Goal: Task Accomplishment & Management: Manage account settings

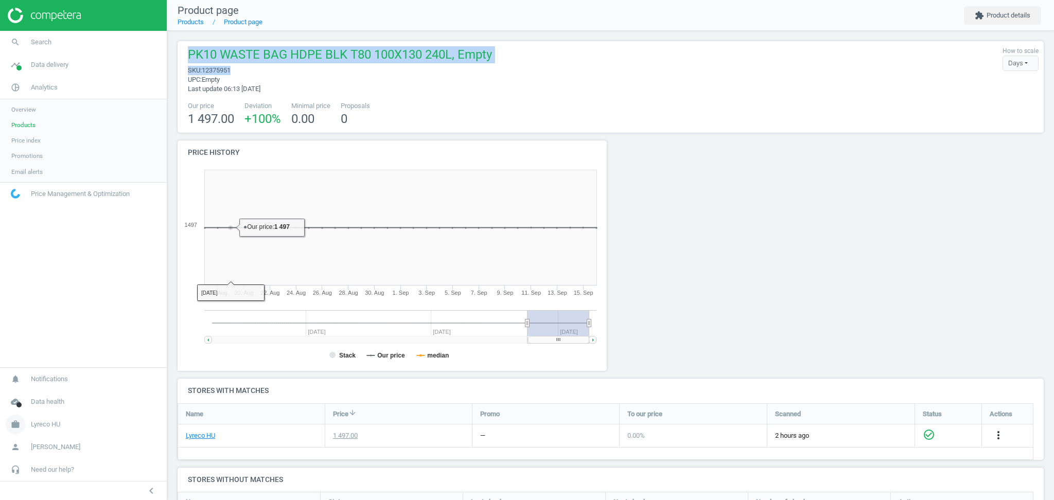
scroll to position [199, 877]
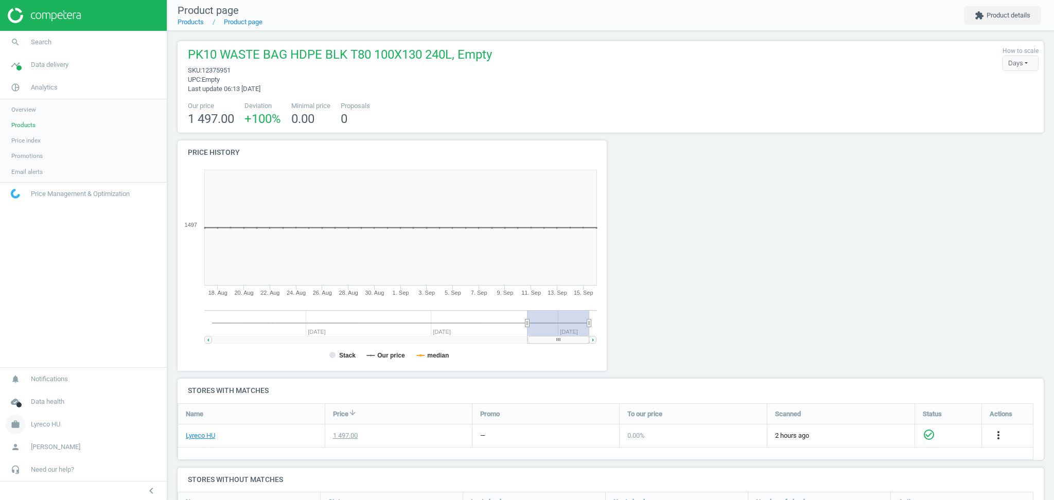
click at [42, 425] on span "Lyreco HU" at bounding box center [45, 424] width 29 height 9
click at [34, 394] on span "Switch campaign" at bounding box center [34, 394] width 46 height 8
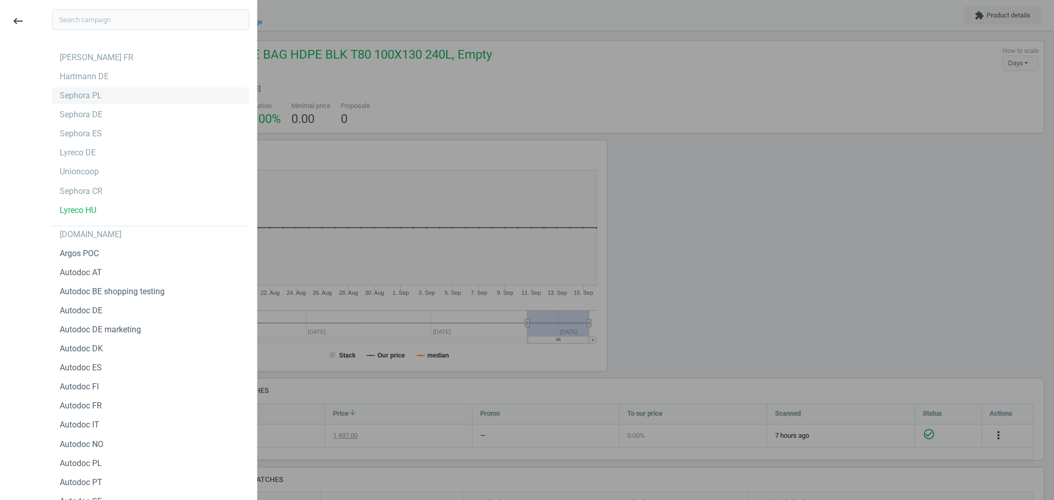
click at [95, 98] on div "Sephora PL" at bounding box center [81, 95] width 42 height 11
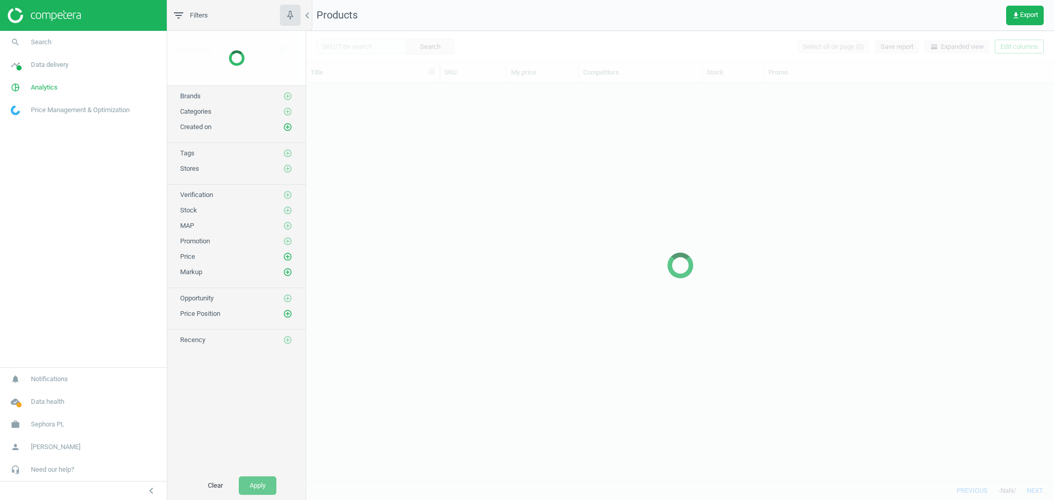
scroll to position [388, 737]
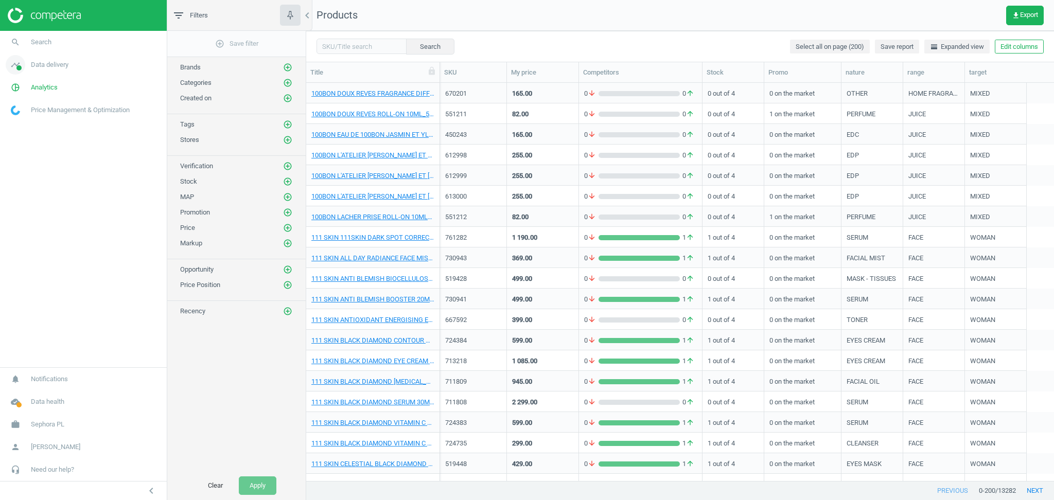
click at [47, 68] on span "Data delivery" at bounding box center [50, 64] width 38 height 9
click at [30, 149] on link "Stores" at bounding box center [83, 149] width 167 height 15
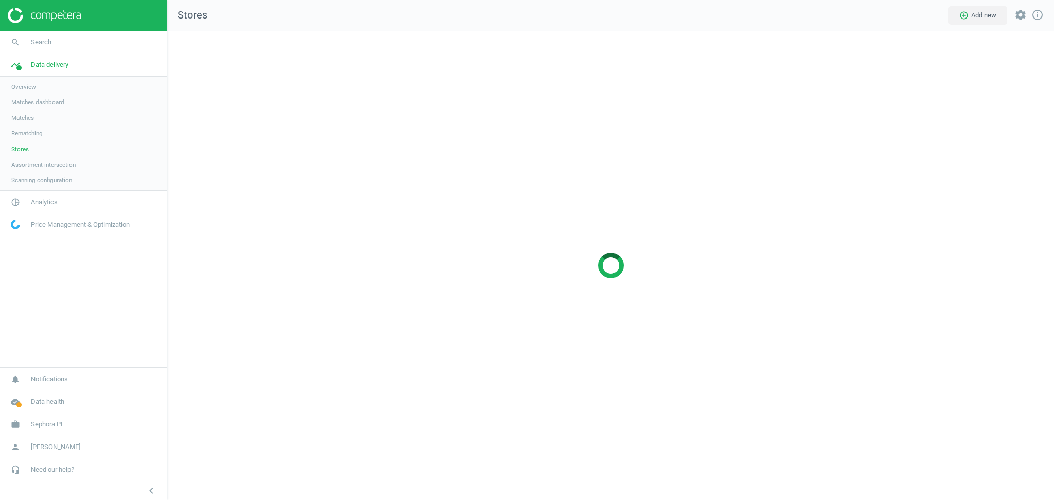
scroll to position [490, 908]
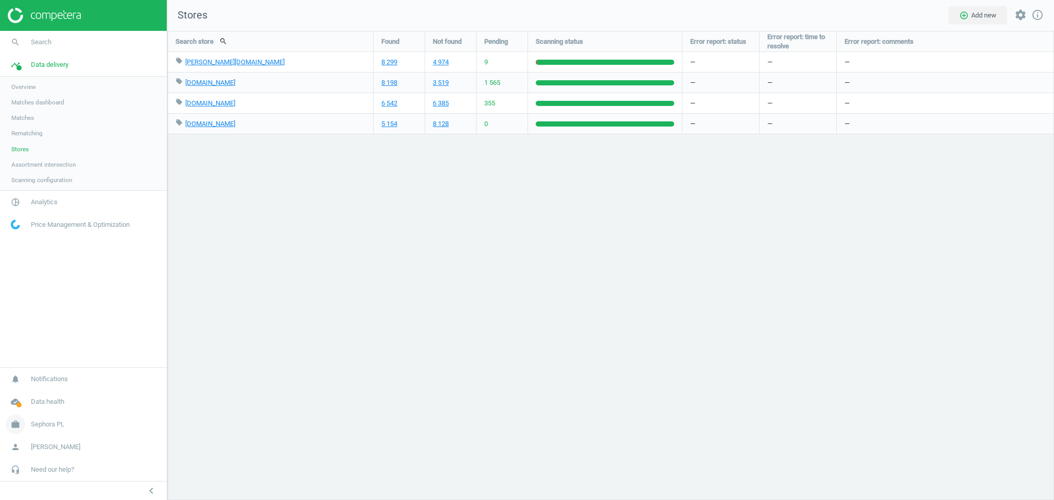
click at [47, 429] on span "Sephora PL" at bounding box center [47, 424] width 33 height 9
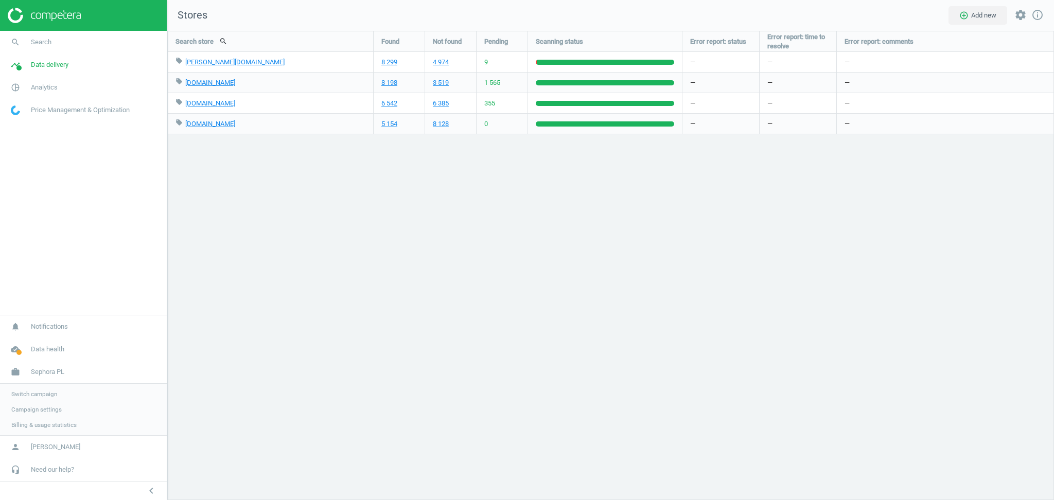
click at [42, 396] on span "Switch campaign" at bounding box center [34, 394] width 46 height 8
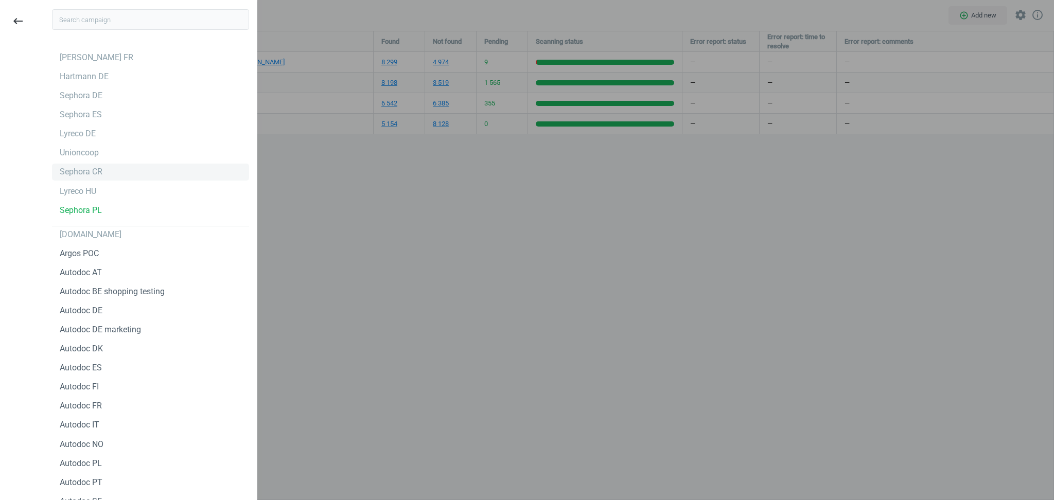
click at [83, 172] on div "Sephora CR" at bounding box center [81, 171] width 43 height 11
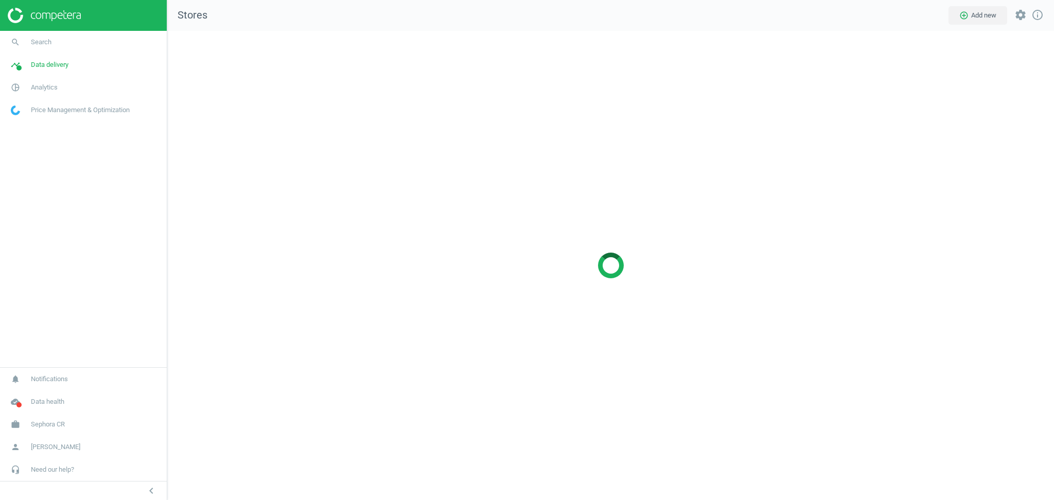
scroll to position [490, 908]
